Goal: Task Accomplishment & Management: Find specific page/section

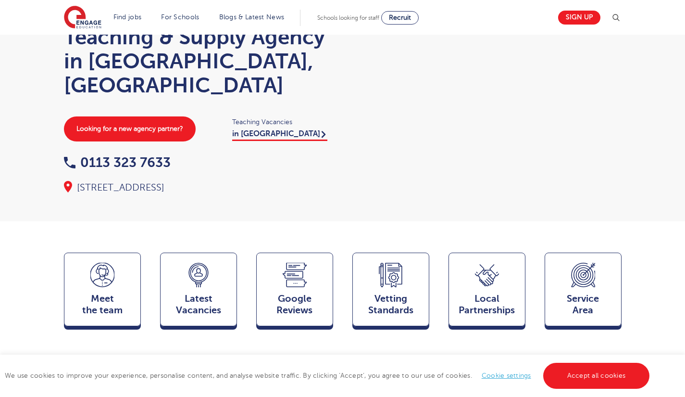
scroll to position [64, 0]
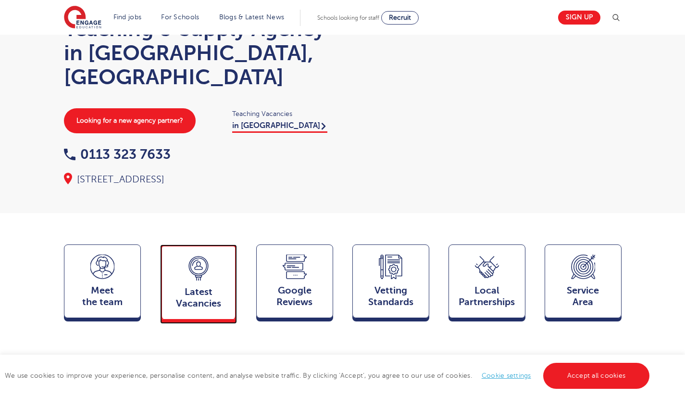
click at [220, 253] on div "Latest Vacancies Jobs" at bounding box center [198, 281] width 77 height 75
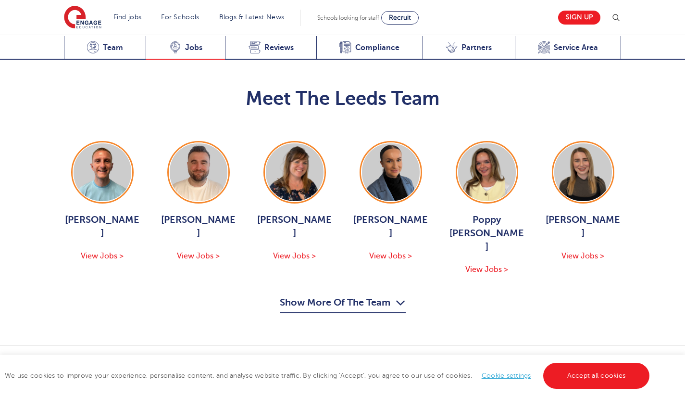
scroll to position [1098, 0]
click at [550, 387] on link "View Vacancies in Leeds" at bounding box center [545, 399] width 151 height 25
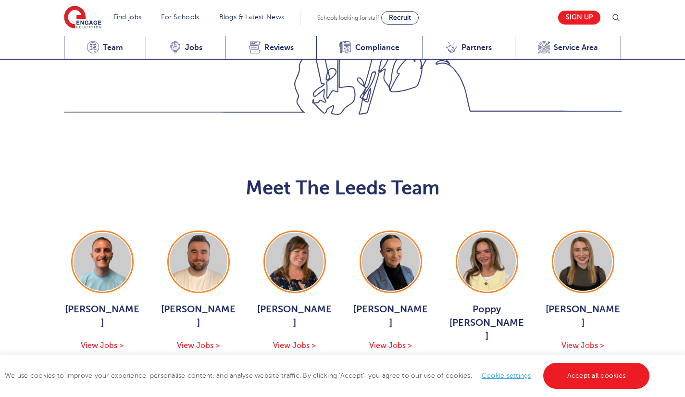
scroll to position [1009, 0]
click at [311, 385] on button "Show More Of The Team" at bounding box center [343, 394] width 126 height 18
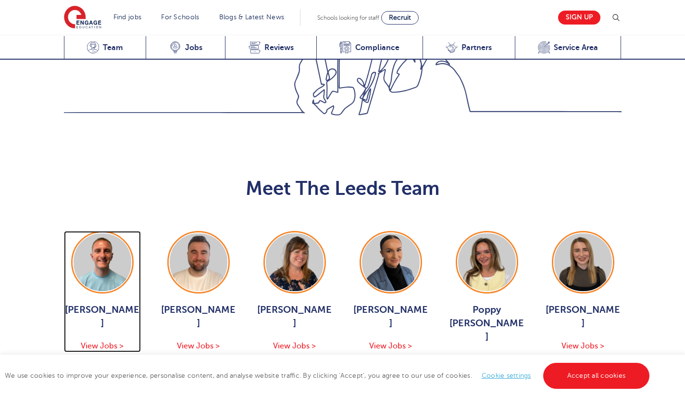
click at [125, 233] on img at bounding box center [103, 262] width 58 height 58
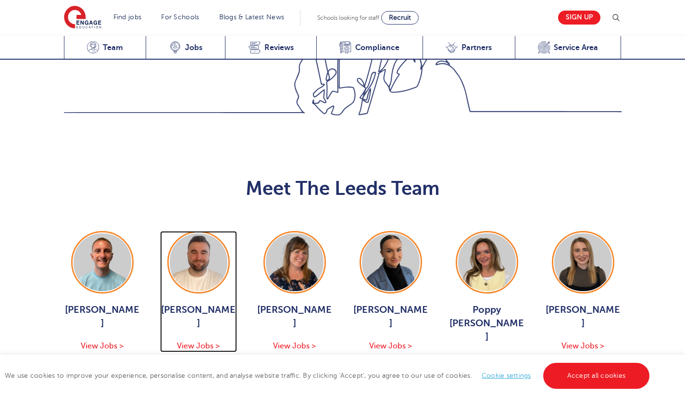
click at [208, 233] on img at bounding box center [199, 262] width 58 height 58
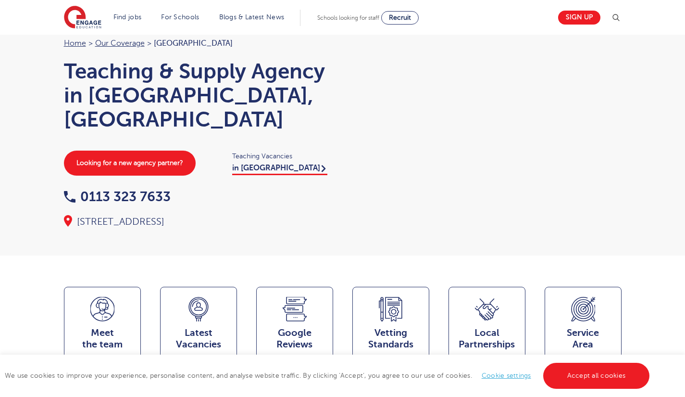
scroll to position [0, 0]
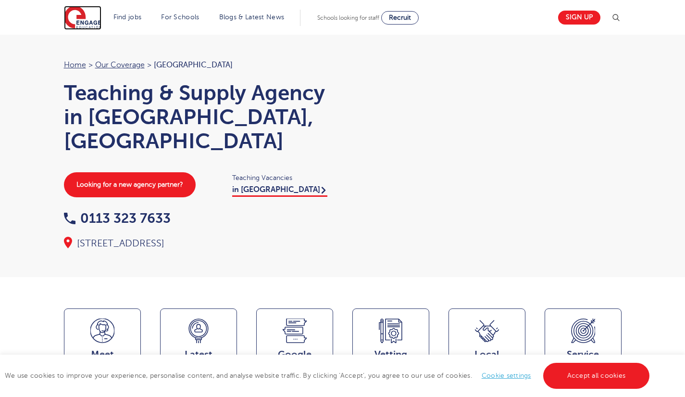
click at [98, 16] on img at bounding box center [83, 18] width 38 height 24
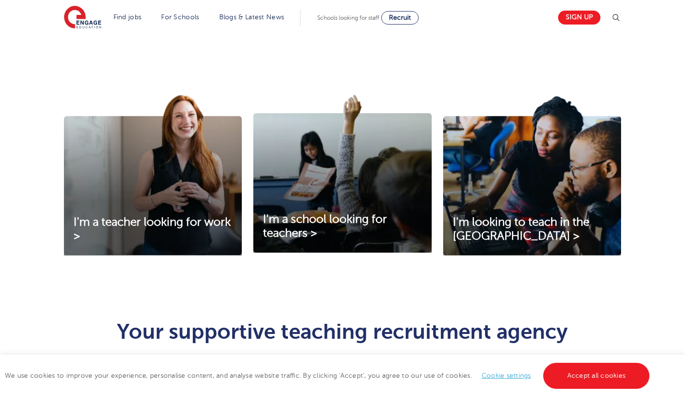
scroll to position [284, 0]
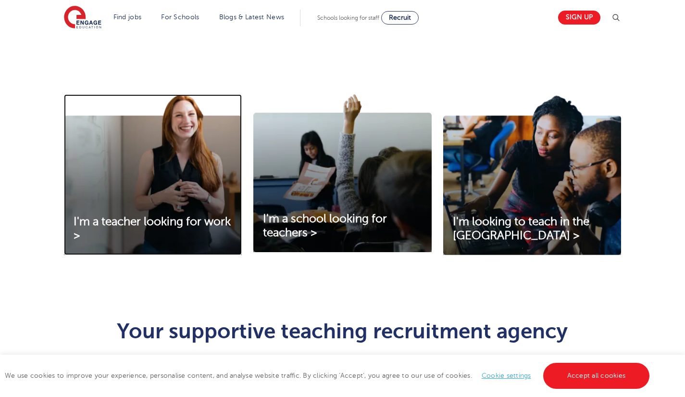
click at [168, 203] on img at bounding box center [153, 174] width 178 height 161
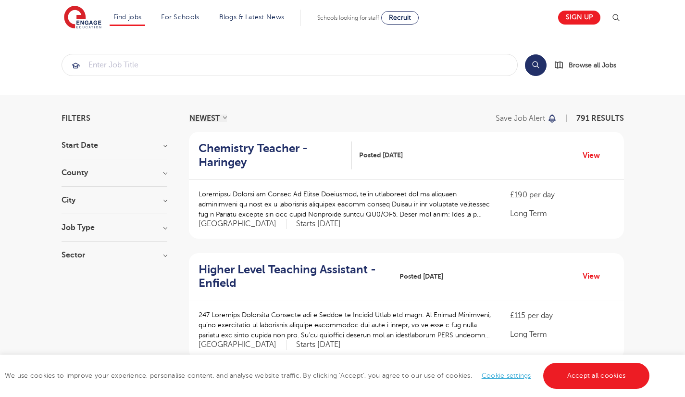
click at [166, 174] on h3 "County" at bounding box center [115, 173] width 106 height 8
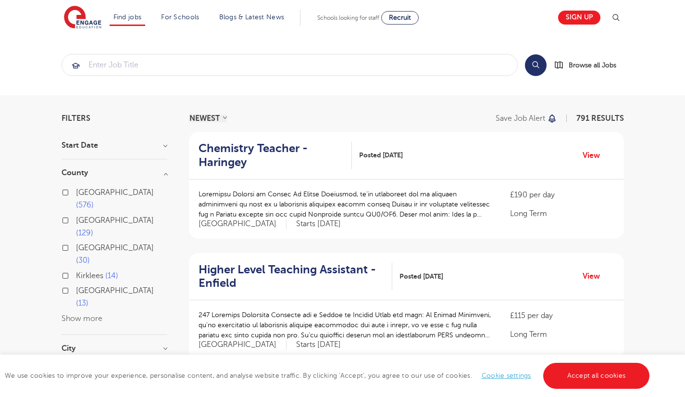
click at [90, 314] on button "Show more" at bounding box center [82, 318] width 41 height 9
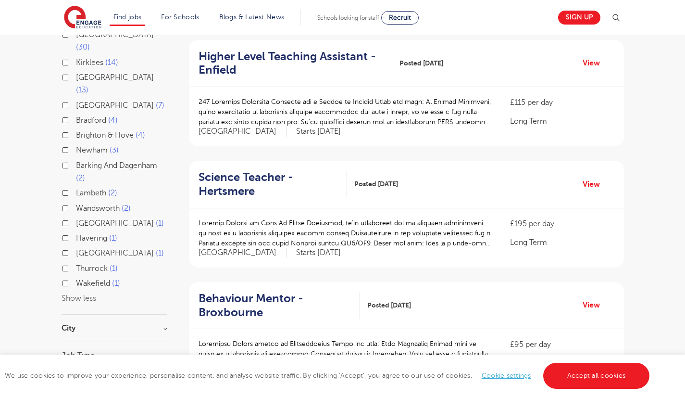
scroll to position [218, 0]
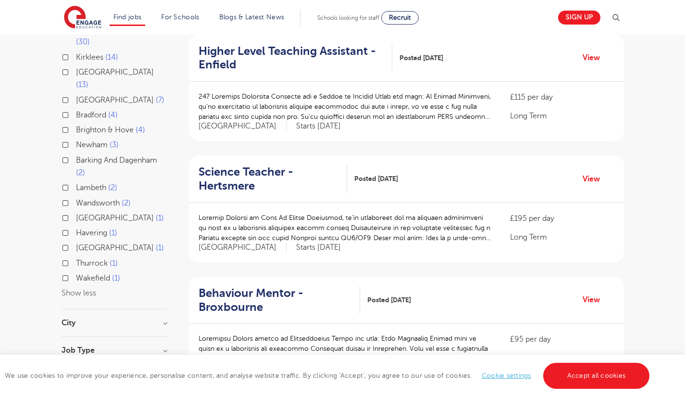
click at [125, 243] on span "North Yorkshire" at bounding box center [115, 247] width 78 height 9
click at [82, 243] on input "North Yorkshire 1" at bounding box center [79, 246] width 6 height 6
checkbox input "true"
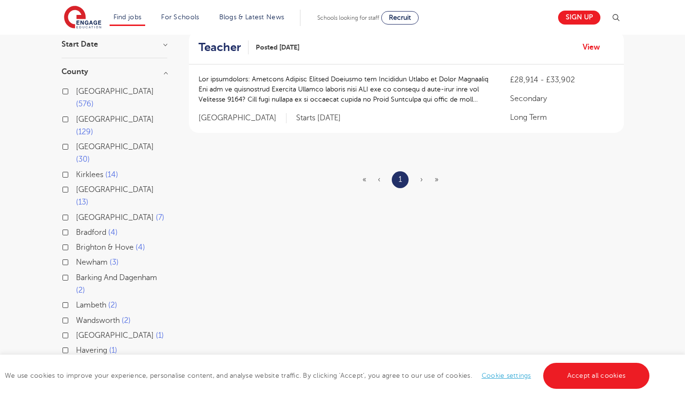
scroll to position [102, 0]
click at [76, 357] on label "North Yorkshire 1" at bounding box center [120, 363] width 88 height 13
click at [76, 359] on input "North Yorkshire 1" at bounding box center [79, 362] width 6 height 6
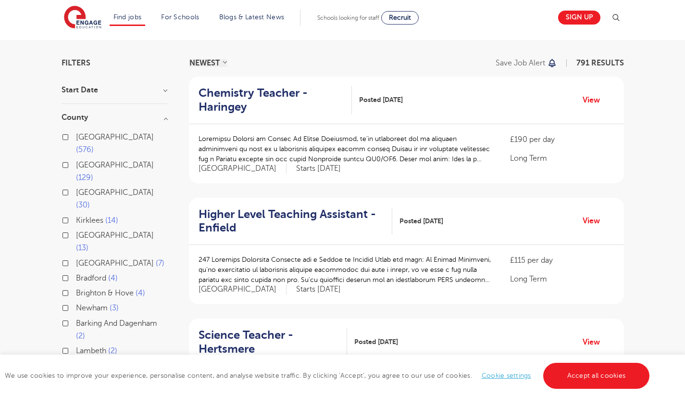
scroll to position [50, 0]
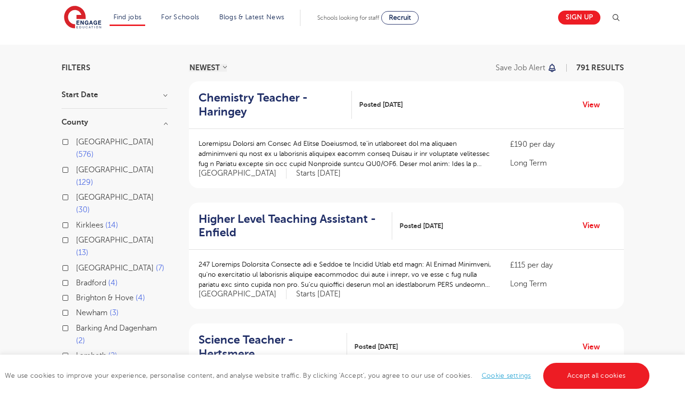
click at [94, 193] on span "[GEOGRAPHIC_DATA]" at bounding box center [115, 197] width 78 height 9
click at [82, 193] on input "Leeds 30" at bounding box center [79, 196] width 6 height 6
checkbox input "true"
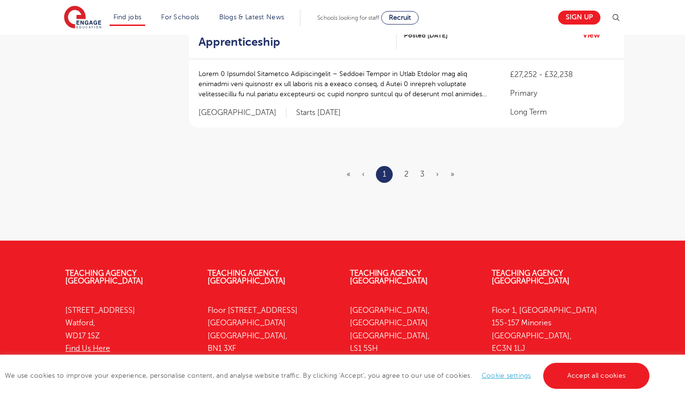
scroll to position [1291, 0]
click at [407, 175] on link "2" at bounding box center [406, 173] width 4 height 9
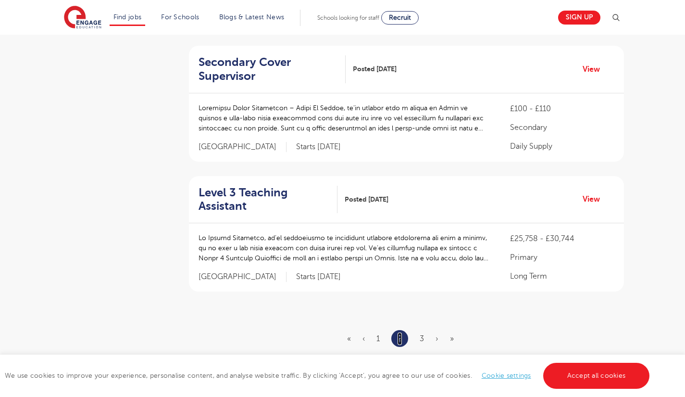
scroll to position [1114, 0]
click at [424, 334] on link "3" at bounding box center [422, 338] width 4 height 9
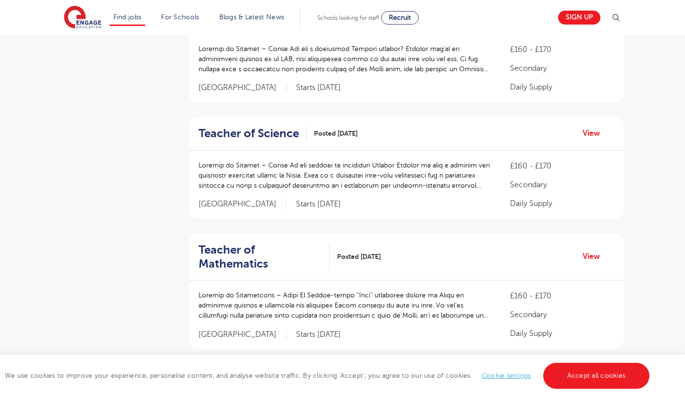
scroll to position [1043, 0]
click at [288, 125] on h2 "Teacher of Science" at bounding box center [249, 132] width 100 height 14
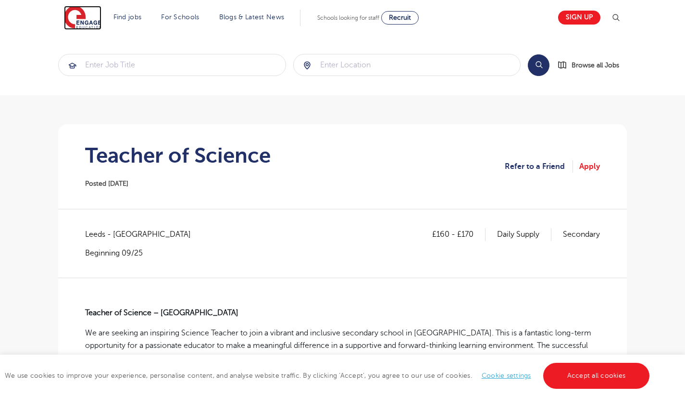
click at [93, 24] on img at bounding box center [83, 18] width 38 height 24
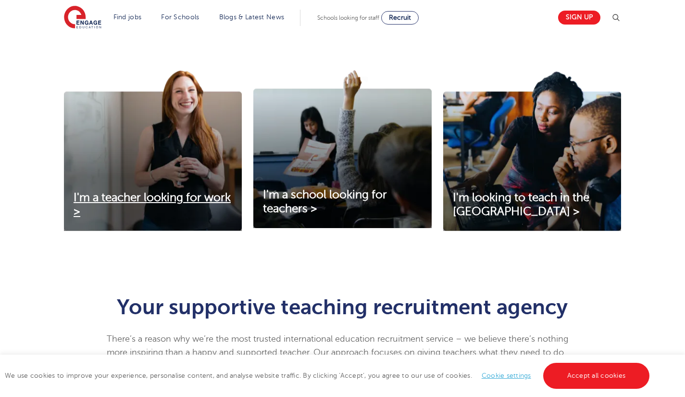
scroll to position [306, 0]
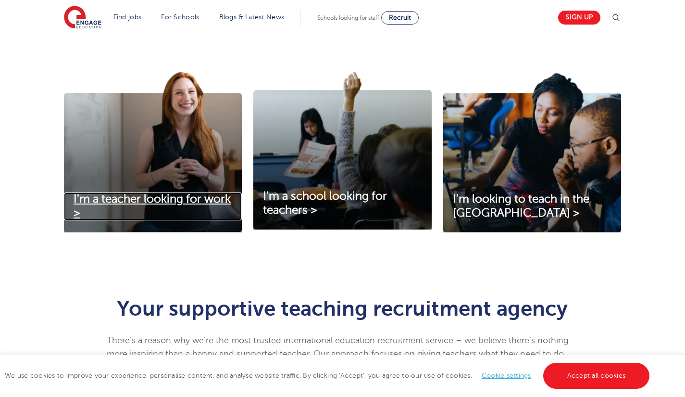
click at [182, 203] on span "I'm a teacher looking for work >" at bounding box center [152, 205] width 157 height 27
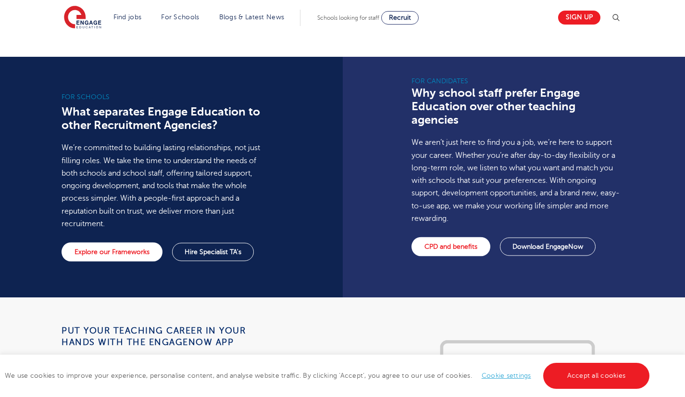
scroll to position [666, 0]
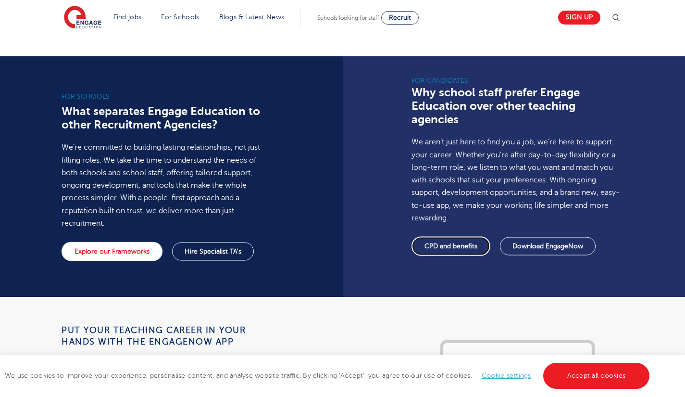
click at [469, 239] on link "CPD and benefits" at bounding box center [451, 246] width 79 height 19
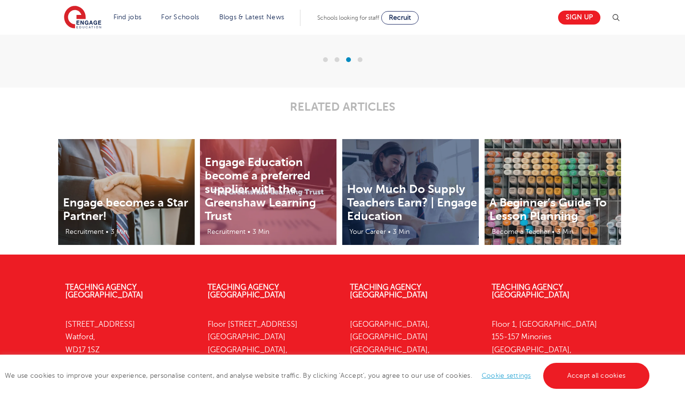
scroll to position [2005, 0]
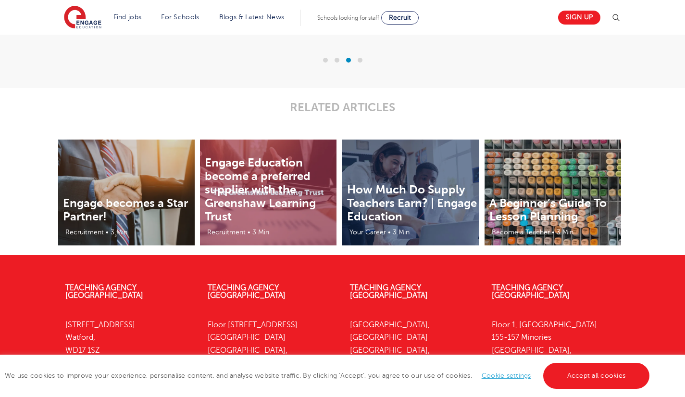
click at [417, 177] on img at bounding box center [410, 192] width 137 height 106
click at [415, 191] on link "How Much Do Supply Teachers Earn? | Engage Education" at bounding box center [412, 203] width 130 height 40
